Goal: Find specific page/section: Find specific page/section

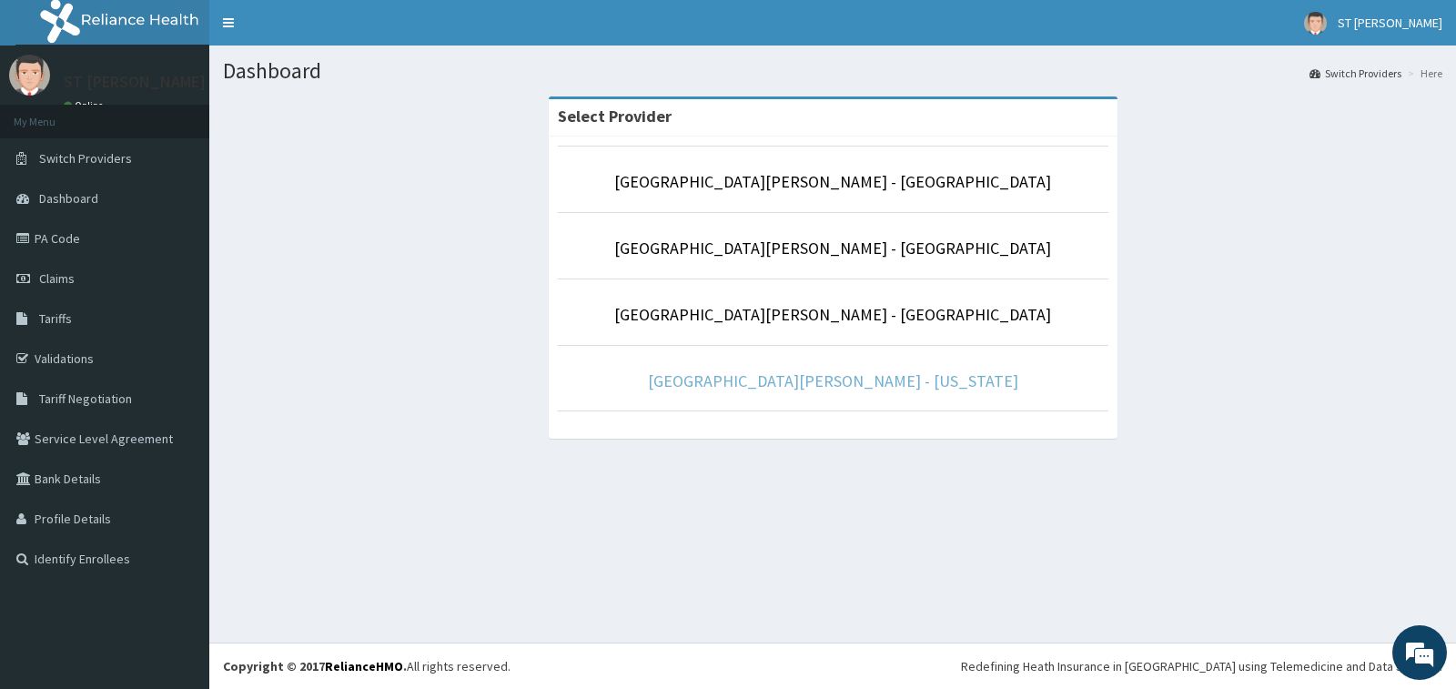
click at [730, 381] on link "[GEOGRAPHIC_DATA][PERSON_NAME] - [US_STATE]" at bounding box center [833, 380] width 370 height 21
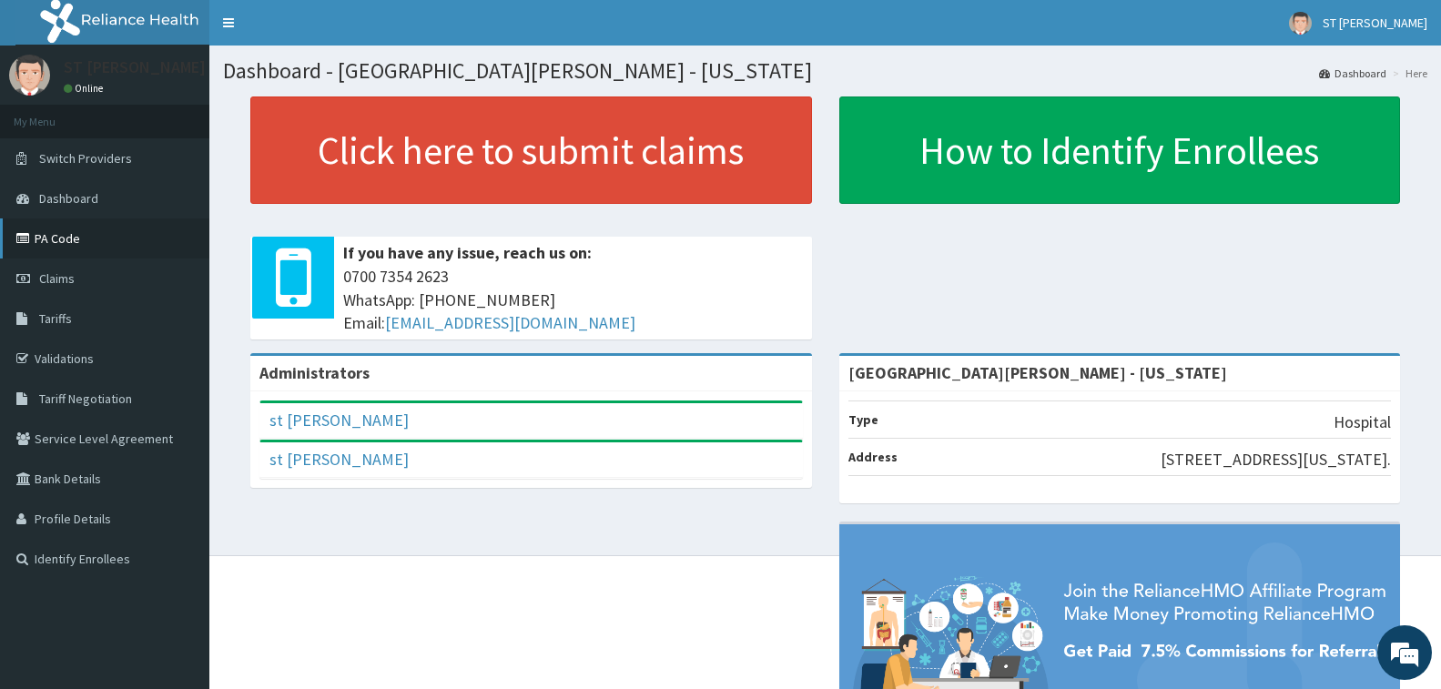
click at [78, 246] on link "PA Code" at bounding box center [104, 238] width 209 height 40
